Goal: Information Seeking & Learning: Learn about a topic

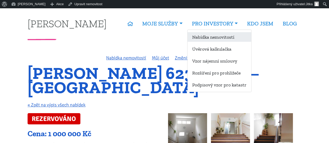
click at [208, 35] on link "Nabídka nemovitostí" at bounding box center [220, 37] width 64 height 10
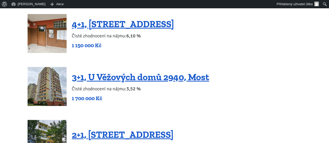
scroll to position [73, 0]
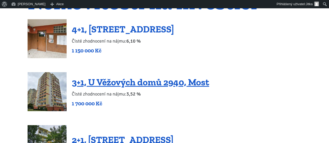
click at [119, 29] on link "4+1, Nová výstavba 202, Obrnice" at bounding box center [123, 29] width 102 height 11
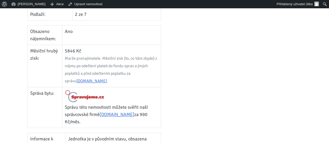
scroll to position [232, 0]
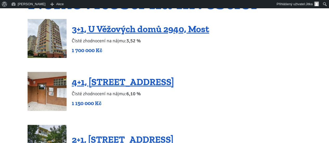
scroll to position [73, 0]
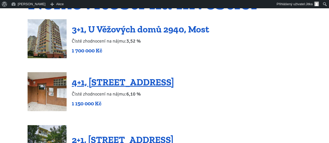
click at [134, 31] on link "3+1, U Věžových domů 2940, Most" at bounding box center [141, 29] width 138 height 11
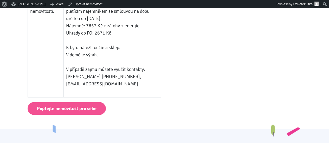
scroll to position [397, 0]
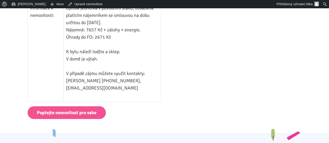
drag, startPoint x: 333, startPoint y: 10, endPoint x: 326, endPoint y: 61, distance: 51.2
click at [326, 61] on html "Tomáš Kučera ÚVOD MOJE SLUŽBY Strategický mentoring Financování bez limitu Kupt…" at bounding box center [164, 142] width 329 height 1062
click at [68, 70] on td "Bytová jednotka v původním stavu, obsazena platícím nájemníkem se smlouvou na d…" at bounding box center [112, 52] width 97 height 100
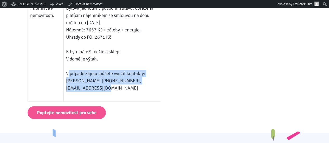
drag, startPoint x: 68, startPoint y: 71, endPoint x: 158, endPoint y: 78, distance: 90.4
click at [158, 78] on td "Bytová jednotka v původním stavu, obsazena platícím nájemníkem se smlouvou na d…" at bounding box center [112, 52] width 97 height 100
copy td "V případě zájmu můžete využít kontakty: Jitka Jindráková +420 774 897 909, jitk…"
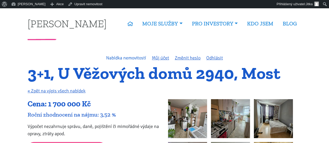
click at [123, 59] on link "Nabídka nemovitostí" at bounding box center [126, 58] width 40 height 6
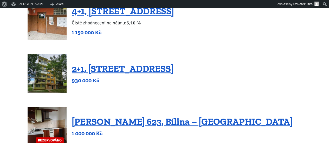
scroll to position [198, 0]
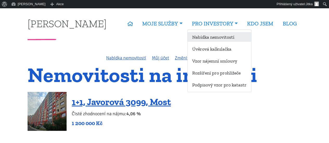
click at [216, 38] on link "Nabídka nemovitostí" at bounding box center [220, 37] width 64 height 10
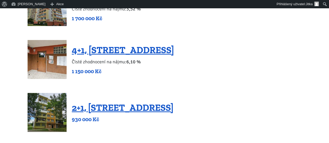
scroll to position [160, 0]
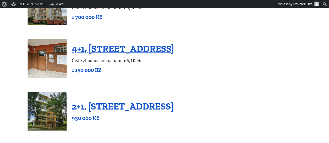
click at [130, 105] on link "2+1, [STREET_ADDRESS]" at bounding box center [123, 106] width 102 height 11
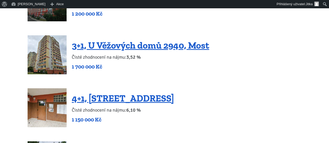
scroll to position [105, 0]
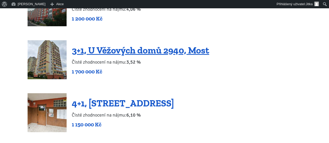
click at [123, 104] on link "4+1, [STREET_ADDRESS]" at bounding box center [123, 103] width 102 height 11
